Goal: Find contact information: Find contact information

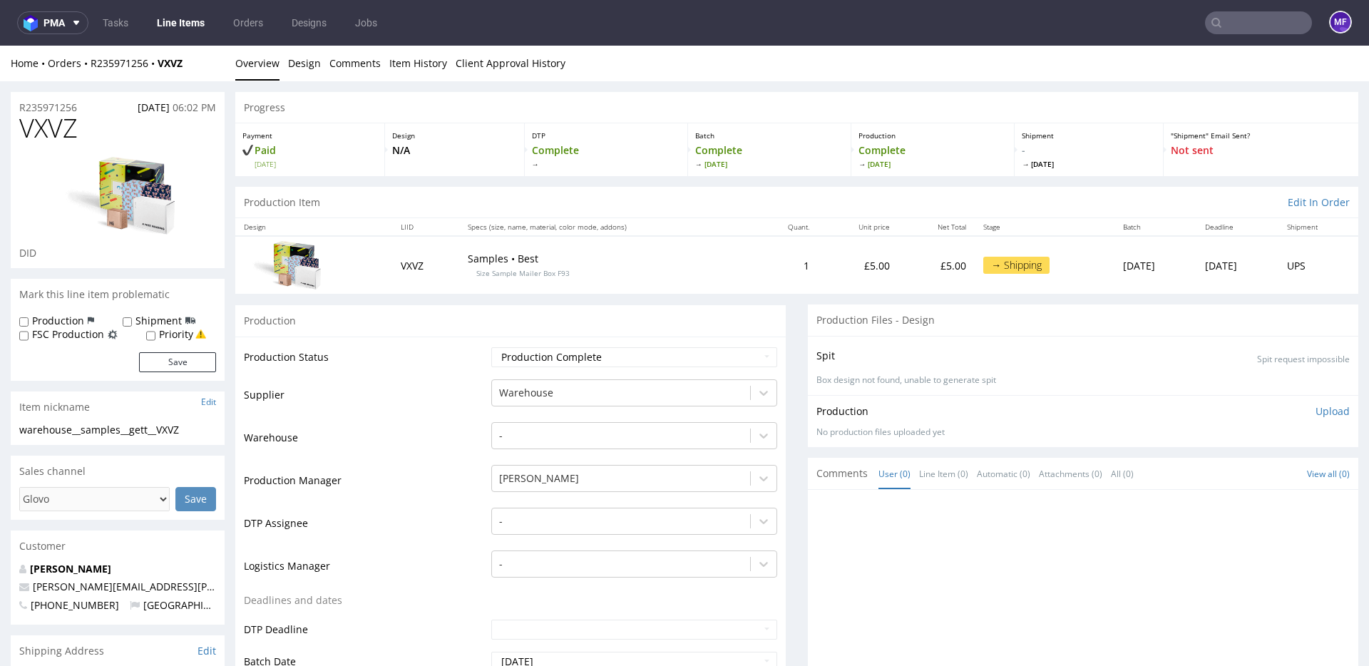
click at [808, 349] on div "Spit Spit request impossible Box design not found, unable to generate spit" at bounding box center [1083, 365] width 551 height 59
click at [808, 465] on div "Comments User (0) Line Item (0) Automatic (0) Attachments (0) All (0) View all …" at bounding box center [1083, 471] width 551 height 31
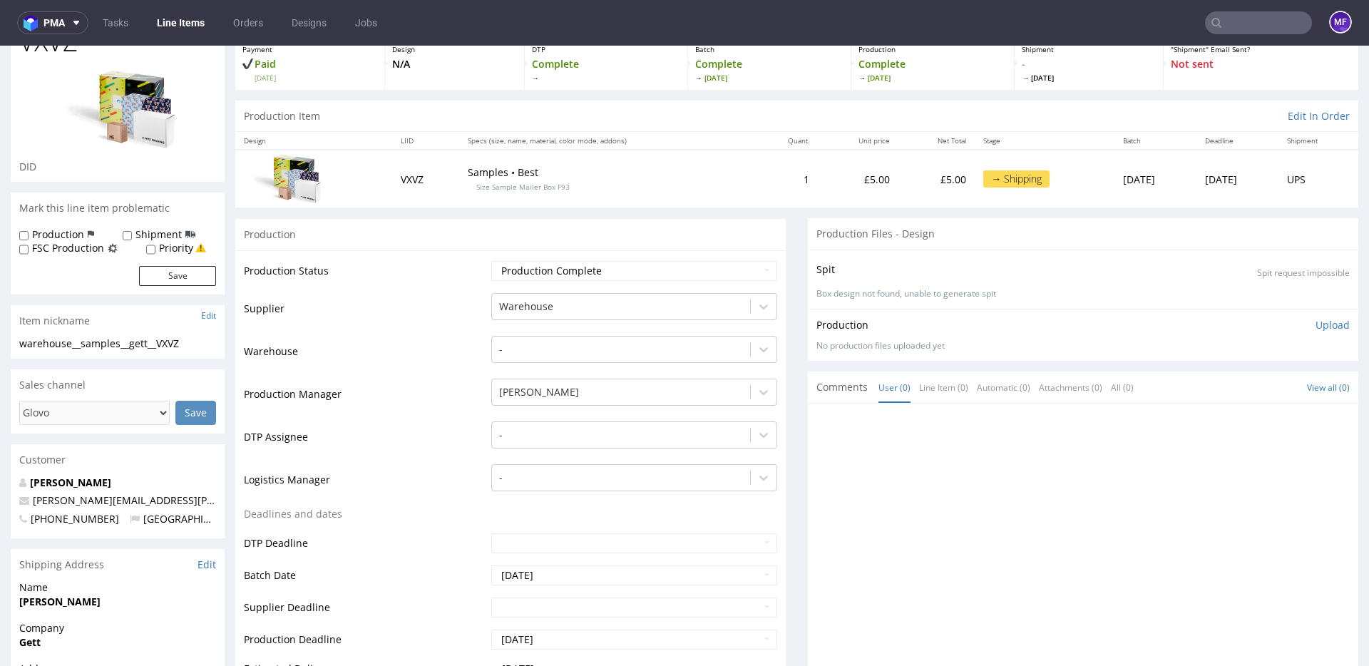
scroll to position [0, 0]
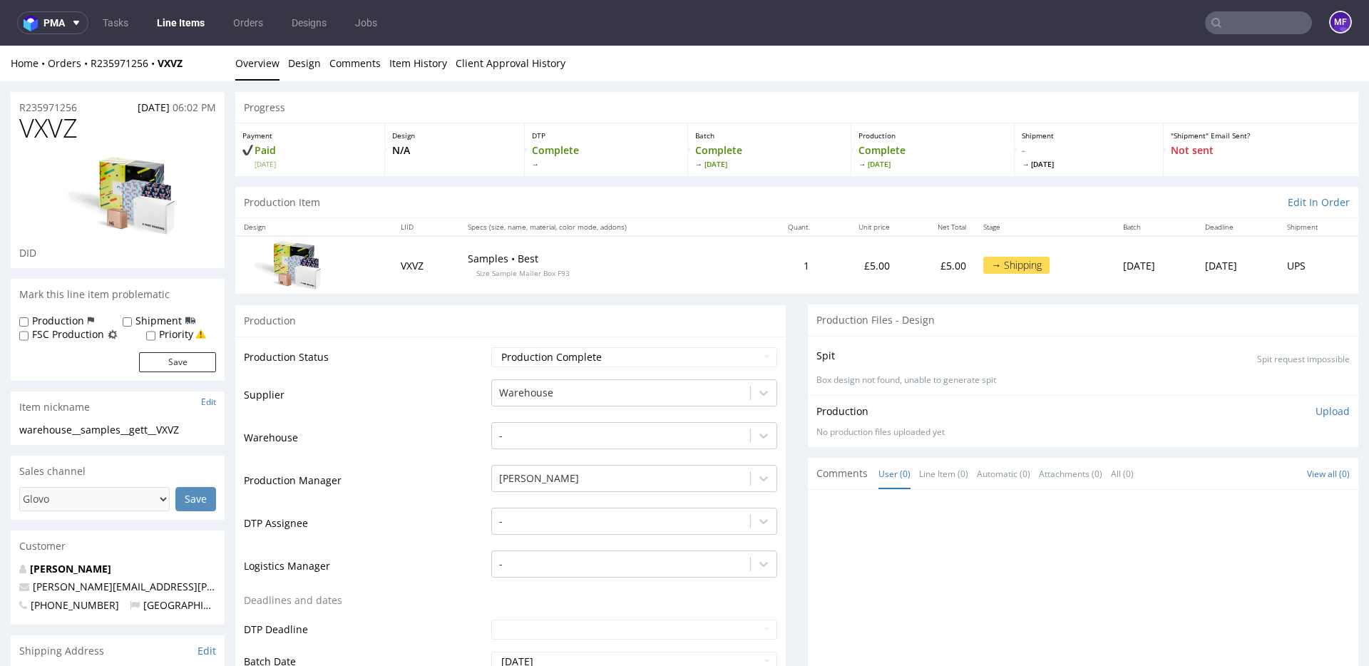
drag, startPoint x: 189, startPoint y: 66, endPoint x: 91, endPoint y: 68, distance: 97.7
click at [91, 68] on div "Home Orders R235971256 VXVZ" at bounding box center [118, 63] width 214 height 14
copy div "R235971256 VXVZ"
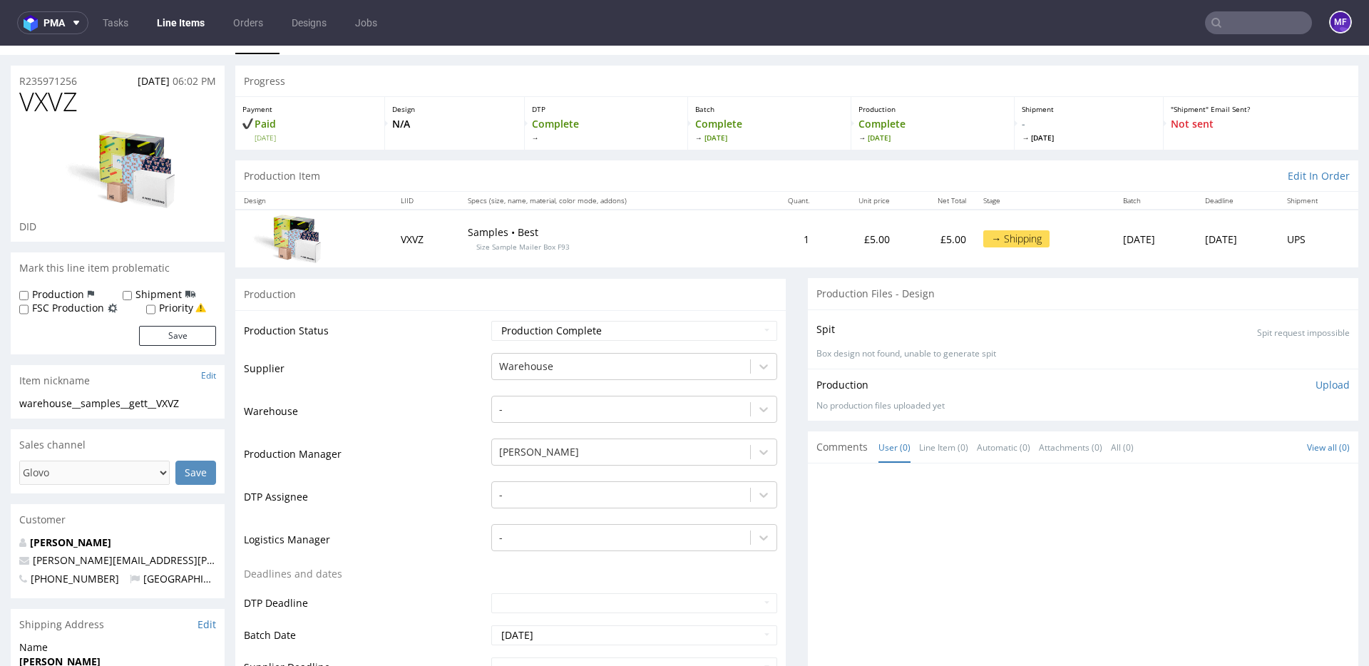
scroll to position [29, 0]
click at [600, 246] on p "Samples • Best Size Sample Mailer Box F93" at bounding box center [606, 237] width 277 height 28
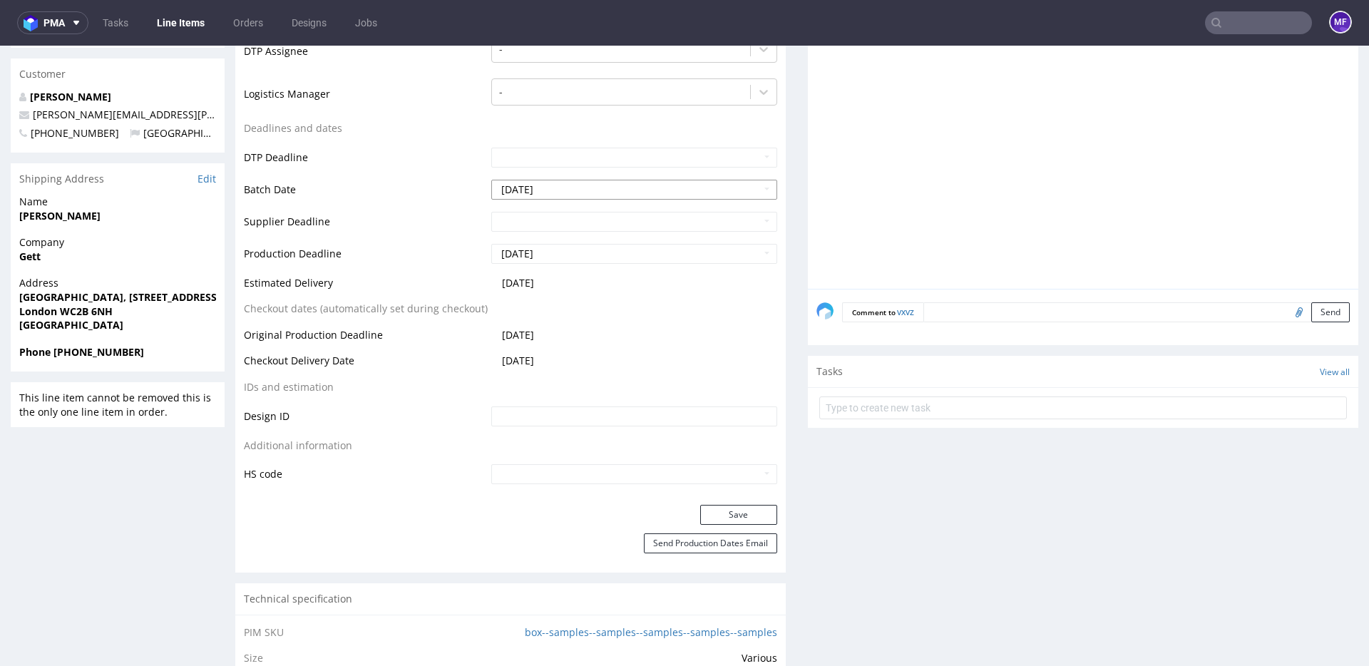
scroll to position [478, 0]
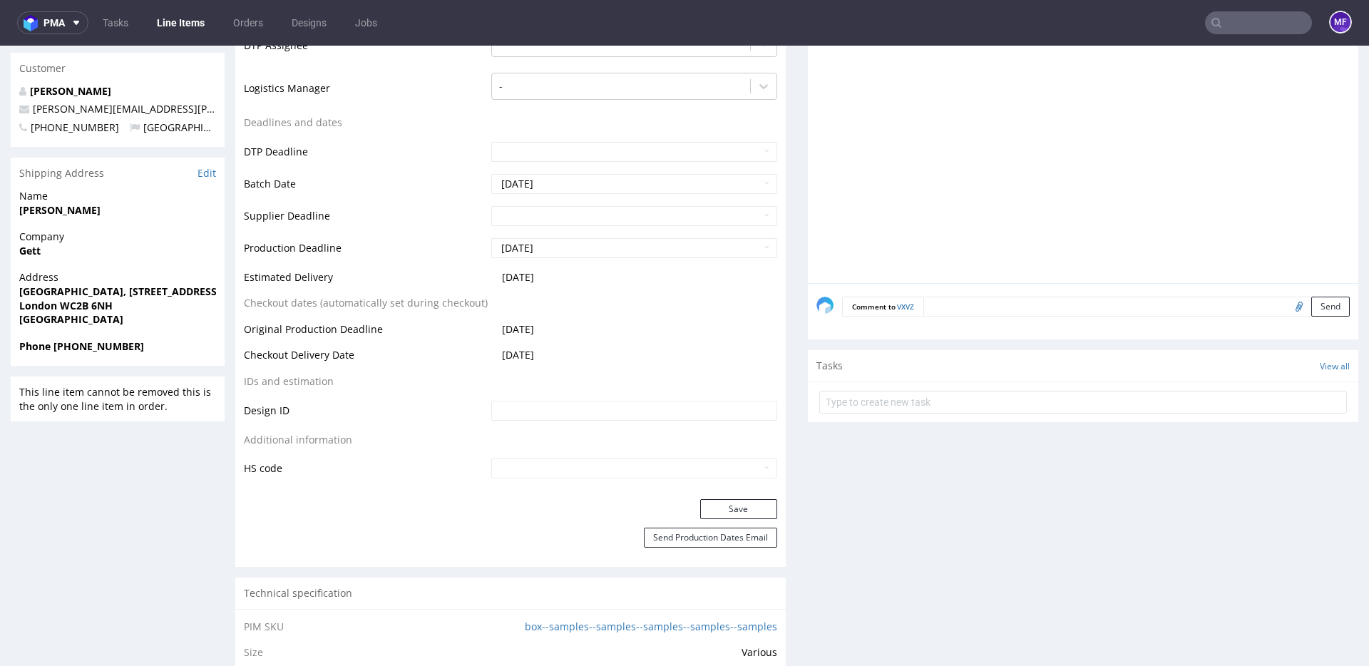
click at [56, 210] on strong "[PERSON_NAME]" at bounding box center [59, 210] width 81 height 14
copy strong "[PERSON_NAME]"
drag, startPoint x: 44, startPoint y: 251, endPoint x: 19, endPoint y: 251, distance: 25.0
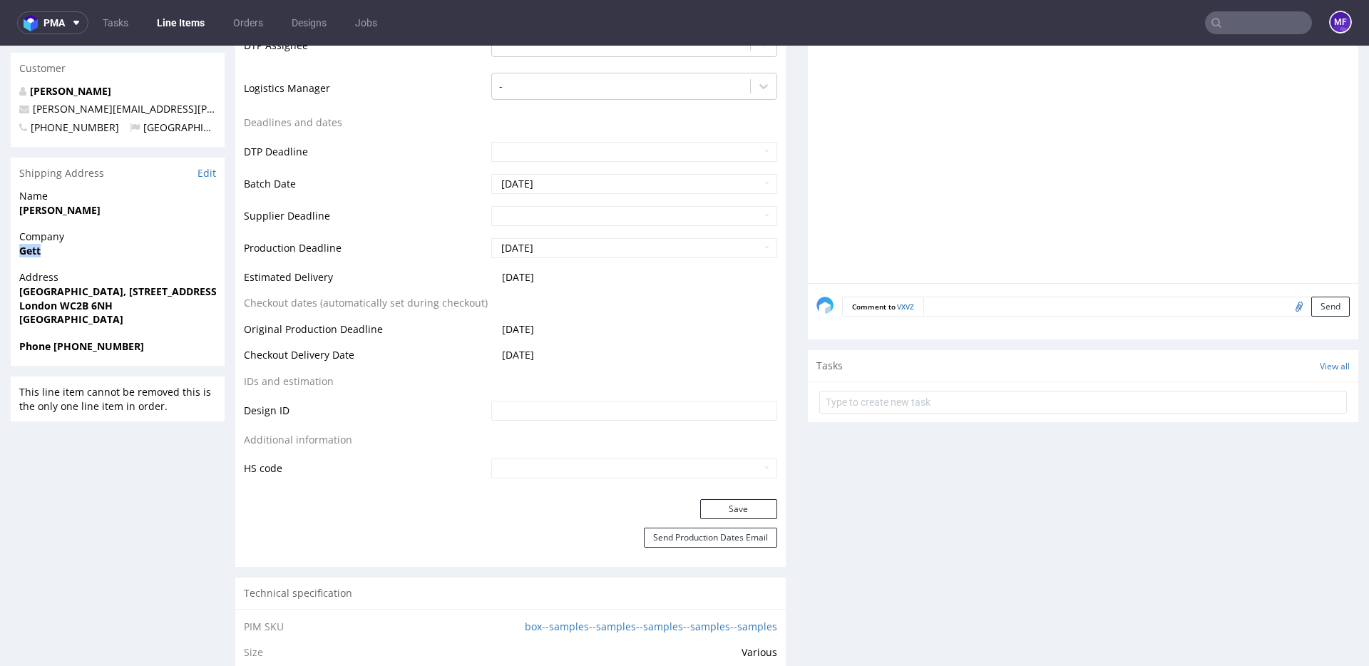
click at [19, 251] on span "Gett" at bounding box center [117, 251] width 197 height 14
copy strong "Gett"
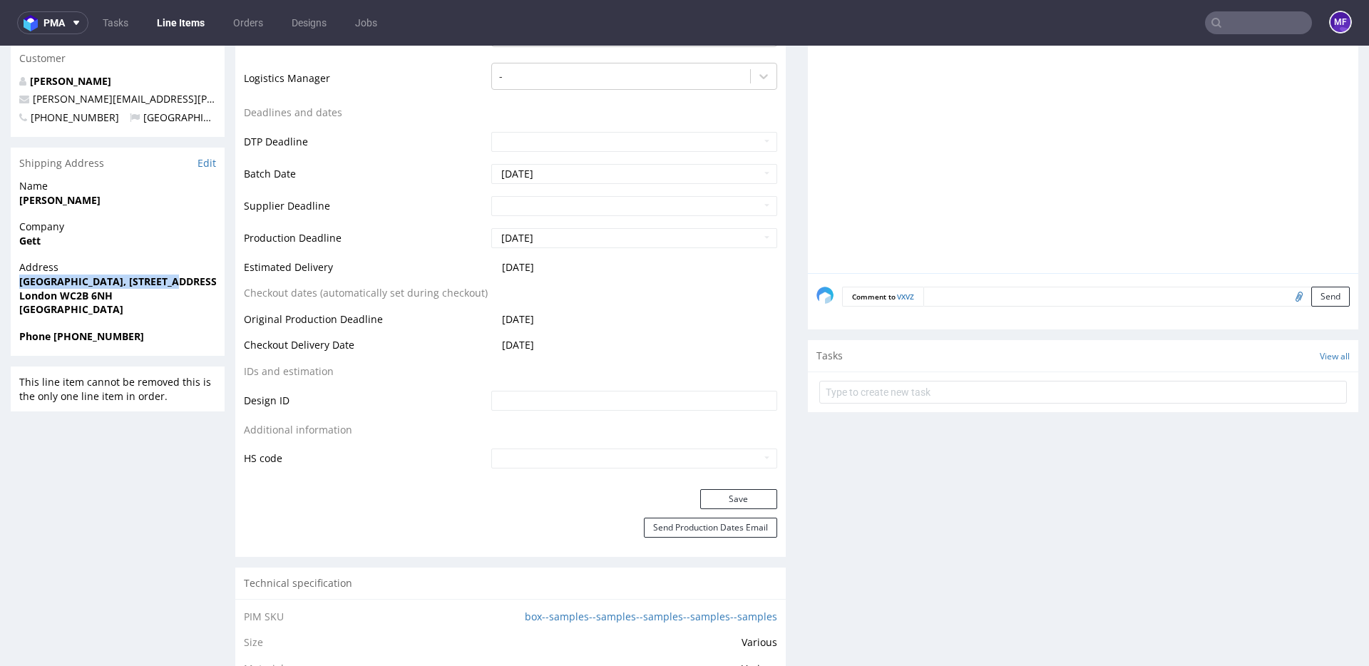
drag, startPoint x: 166, startPoint y: 282, endPoint x: 14, endPoint y: 284, distance: 151.9
click at [14, 284] on div "Address [GEOGRAPHIC_DATA][STREET_ADDRESS]" at bounding box center [118, 294] width 214 height 68
copy strong "[GEOGRAPHIC_DATA], [STREET_ADDRESS]"
drag, startPoint x: 113, startPoint y: 295, endPoint x: 60, endPoint y: 295, distance: 53.5
click at [60, 295] on span "London WC2B 6NH" at bounding box center [117, 296] width 197 height 14
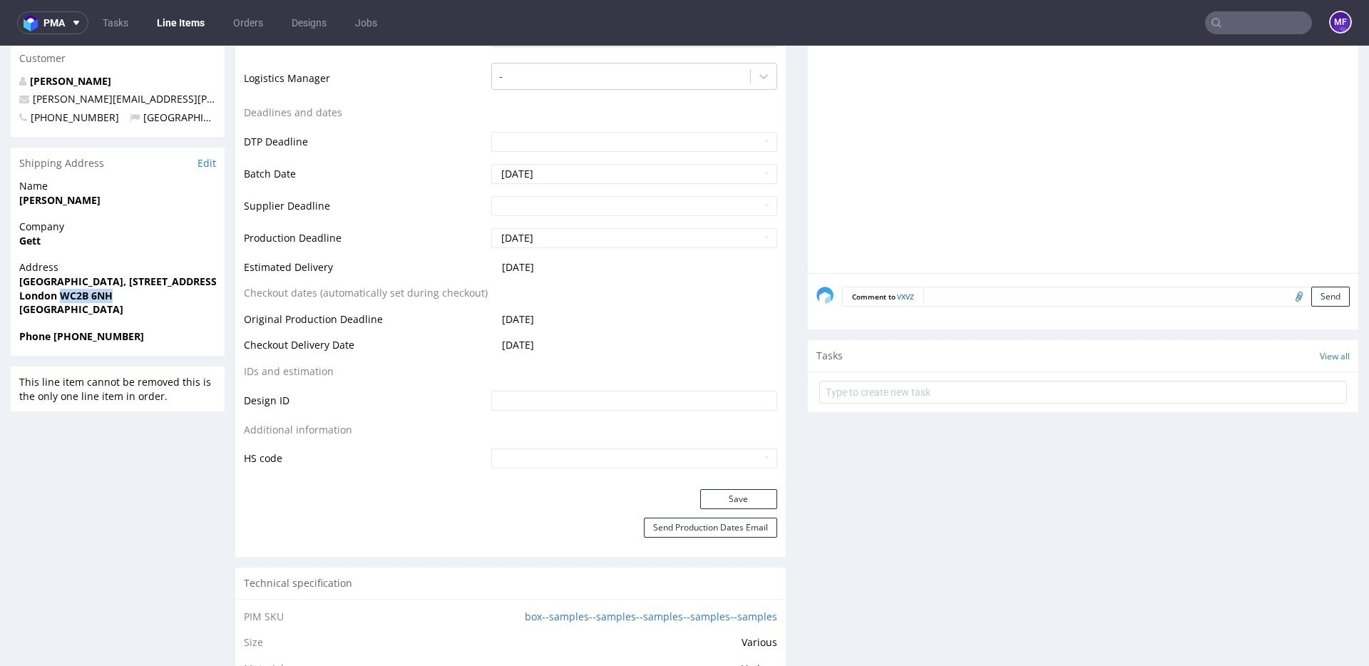
copy strong "WC2B 6NH"
drag, startPoint x: 143, startPoint y: 338, endPoint x: 53, endPoint y: 338, distance: 89.9
click at [53, 338] on span "Phone [PHONE_NUMBER]" at bounding box center [117, 336] width 197 height 14
copy strong "[PHONE_NUMBER]"
drag, startPoint x: 137, startPoint y: 98, endPoint x: 34, endPoint y: 103, distance: 103.5
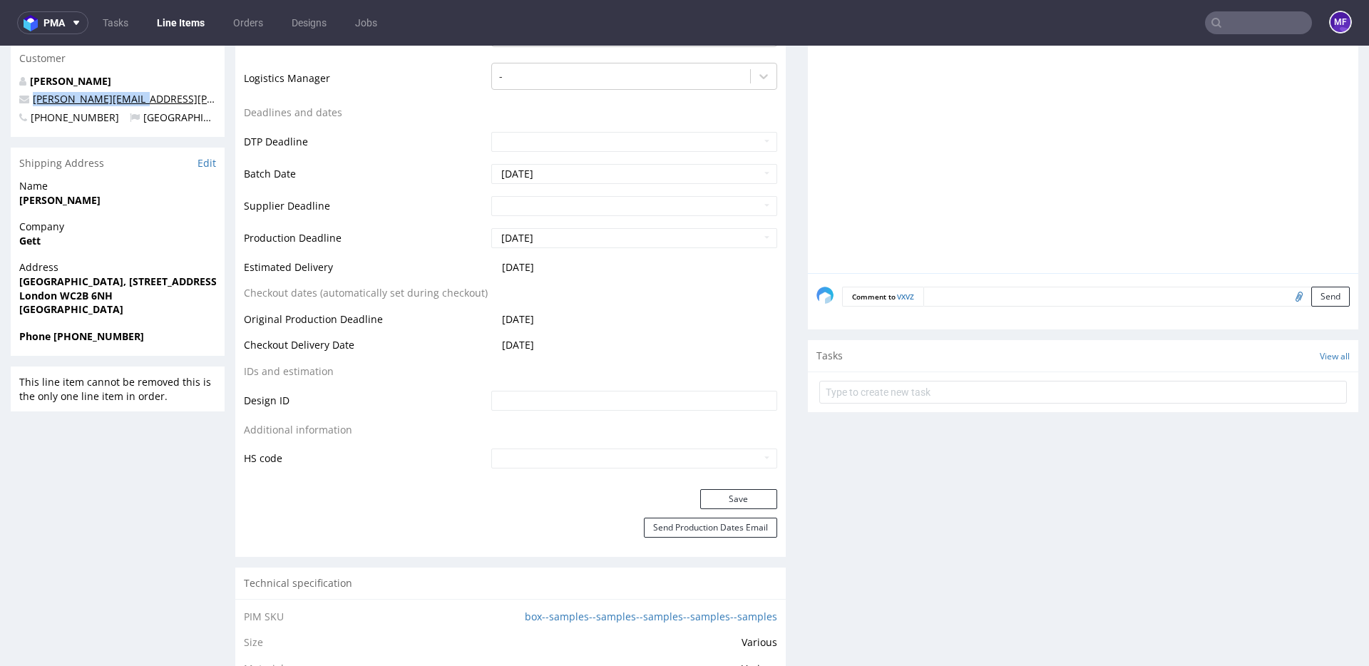
click at [34, 103] on p "[PERSON_NAME][EMAIL_ADDRESS][PERSON_NAME][DOMAIN_NAME]" at bounding box center [117, 99] width 197 height 14
copy link "[PERSON_NAME][EMAIL_ADDRESS][PERSON_NAME][DOMAIN_NAME]"
